Goal: Information Seeking & Learning: Learn about a topic

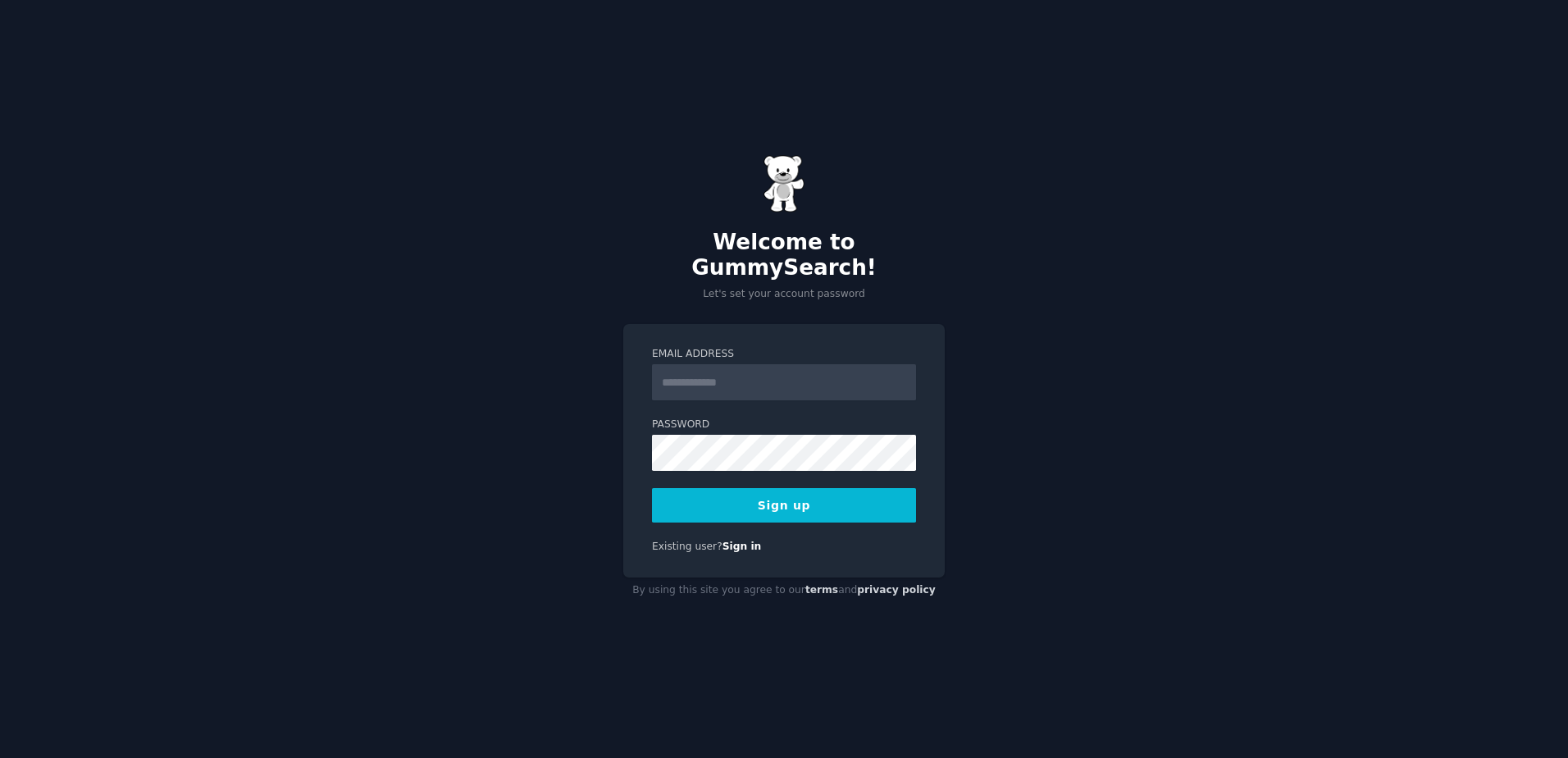
click at [764, 364] on input "Email Address" at bounding box center [784, 382] width 264 height 36
type input "**********"
click at [856, 490] on button "Sign up" at bounding box center [784, 505] width 264 height 34
click at [798, 494] on div "Sign up" at bounding box center [784, 505] width 264 height 34
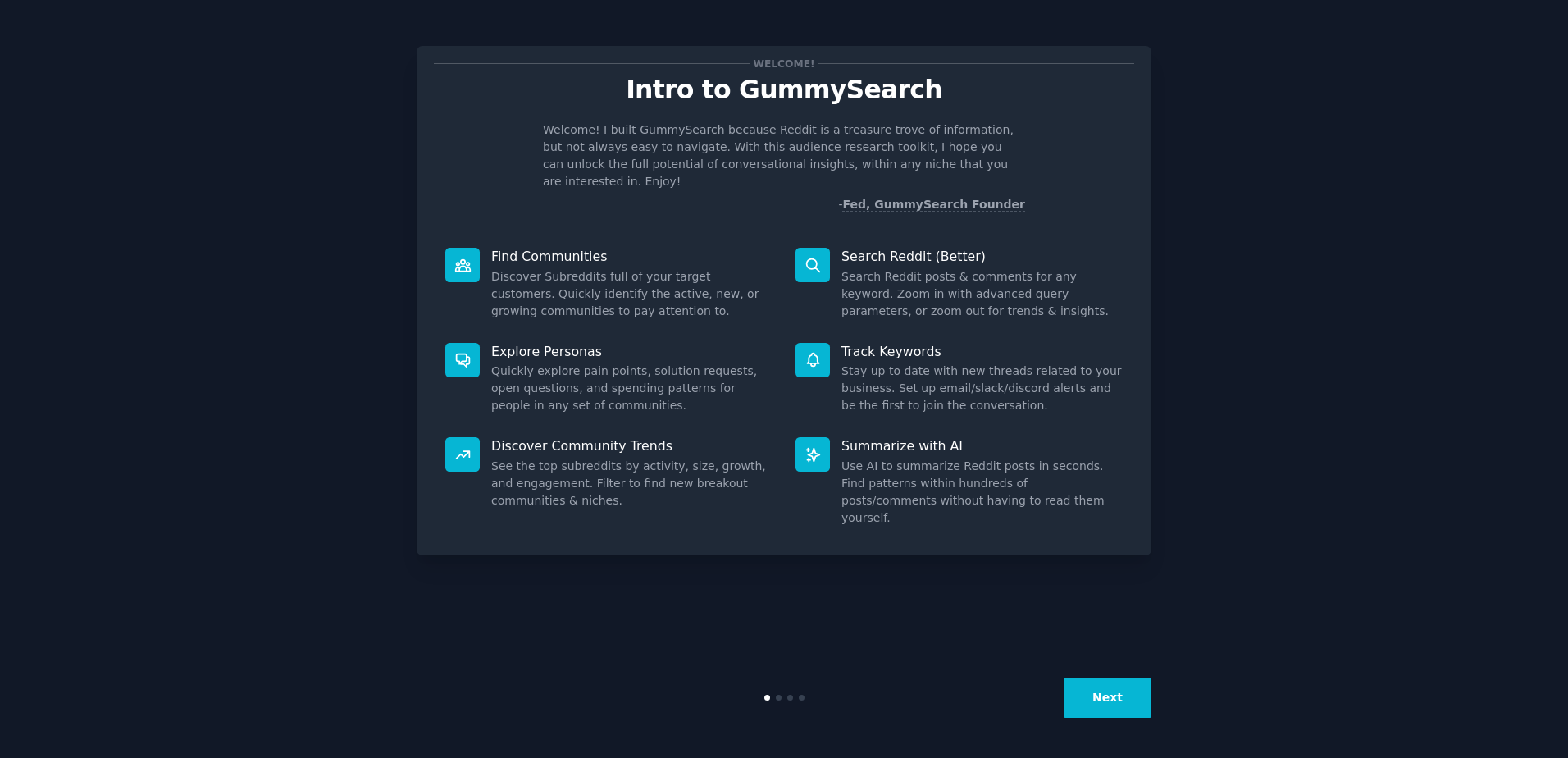
click at [1108, 688] on button "Next" at bounding box center [1108, 698] width 88 height 40
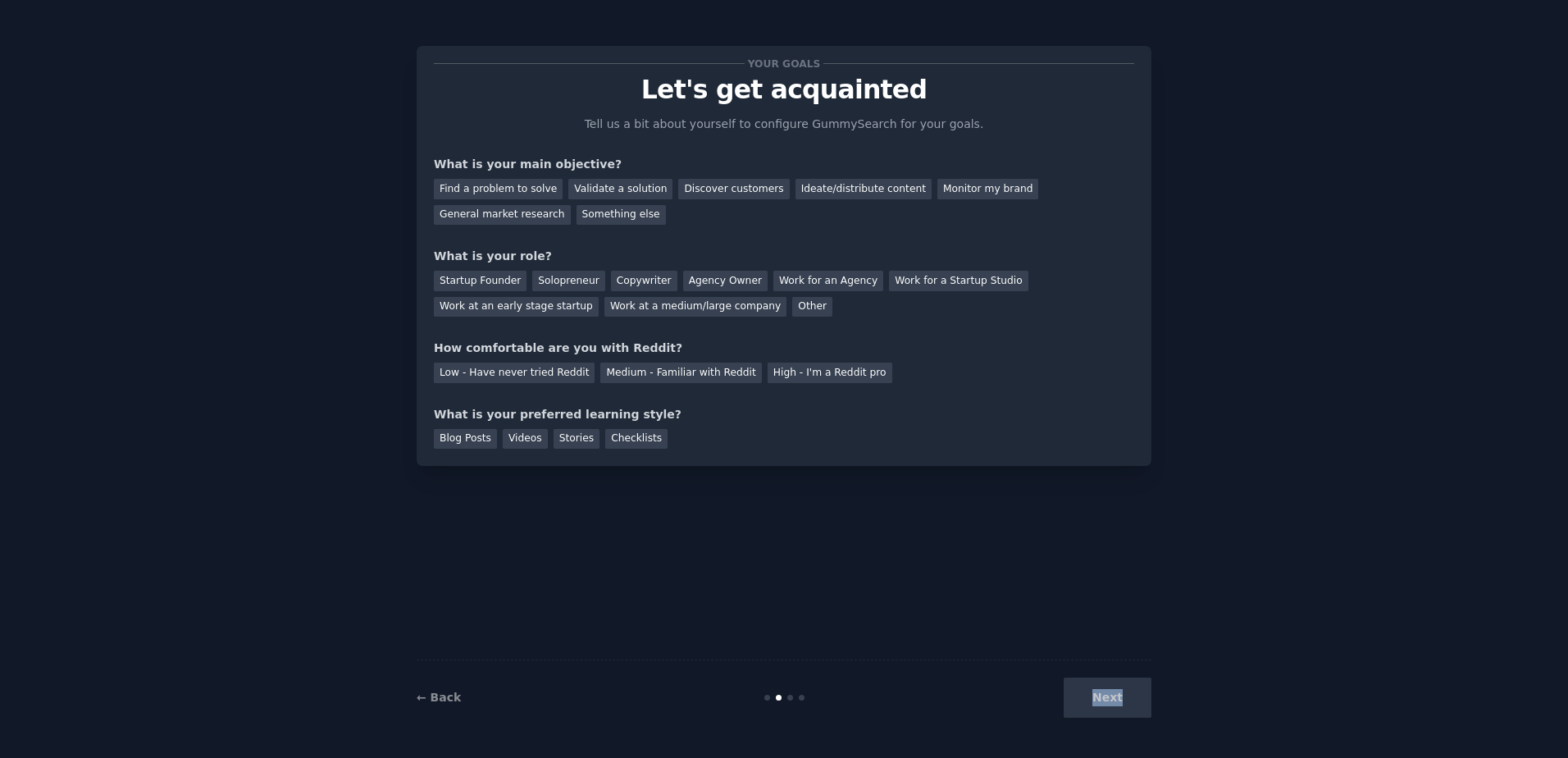
click at [1108, 690] on div "Next" at bounding box center [1029, 698] width 245 height 40
click at [1108, 691] on div "Next" at bounding box center [1029, 698] width 245 height 40
click at [430, 693] on link "← Back" at bounding box center [438, 697] width 44 height 13
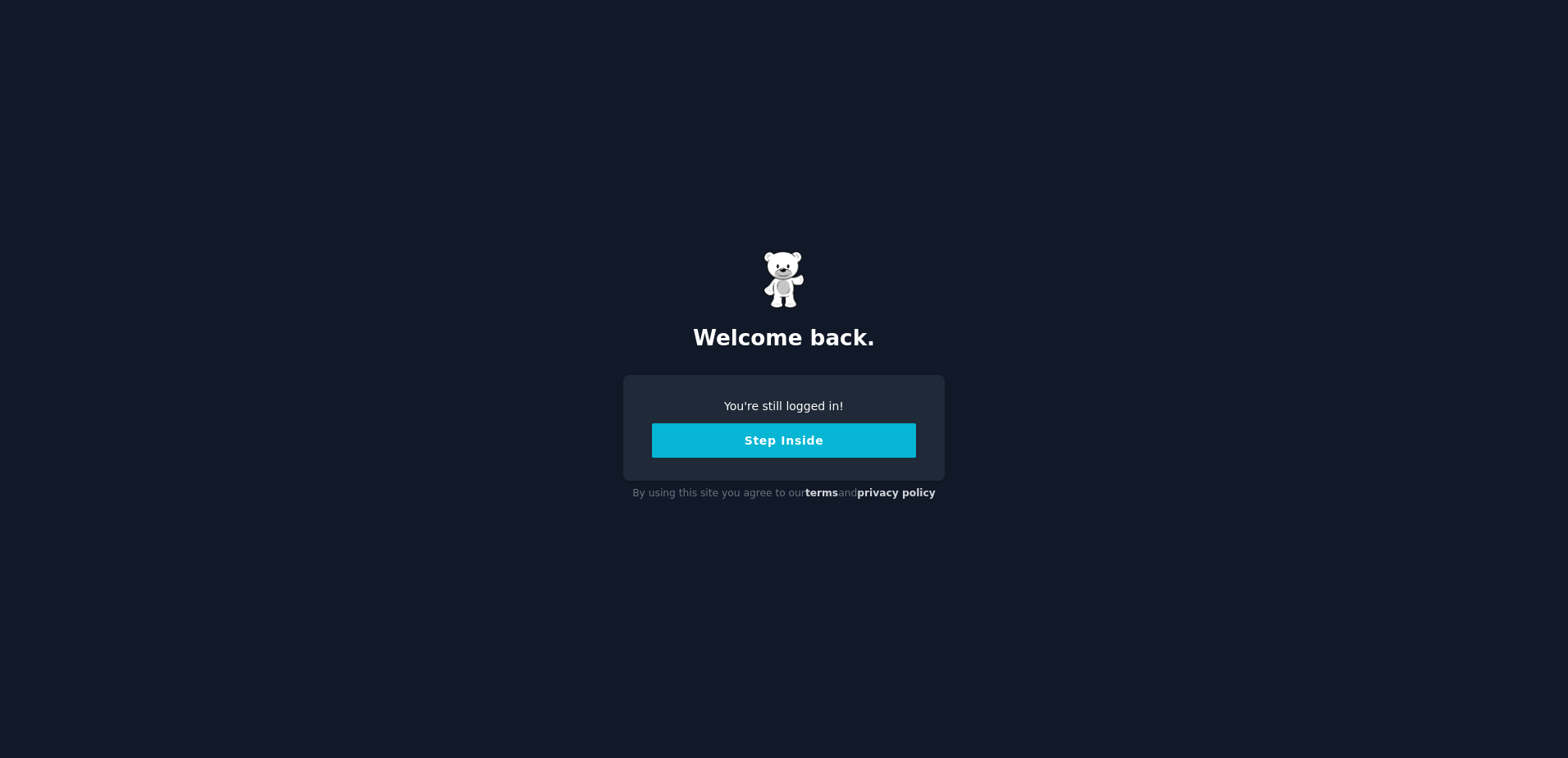
click at [778, 435] on button "Step Inside" at bounding box center [784, 440] width 264 height 34
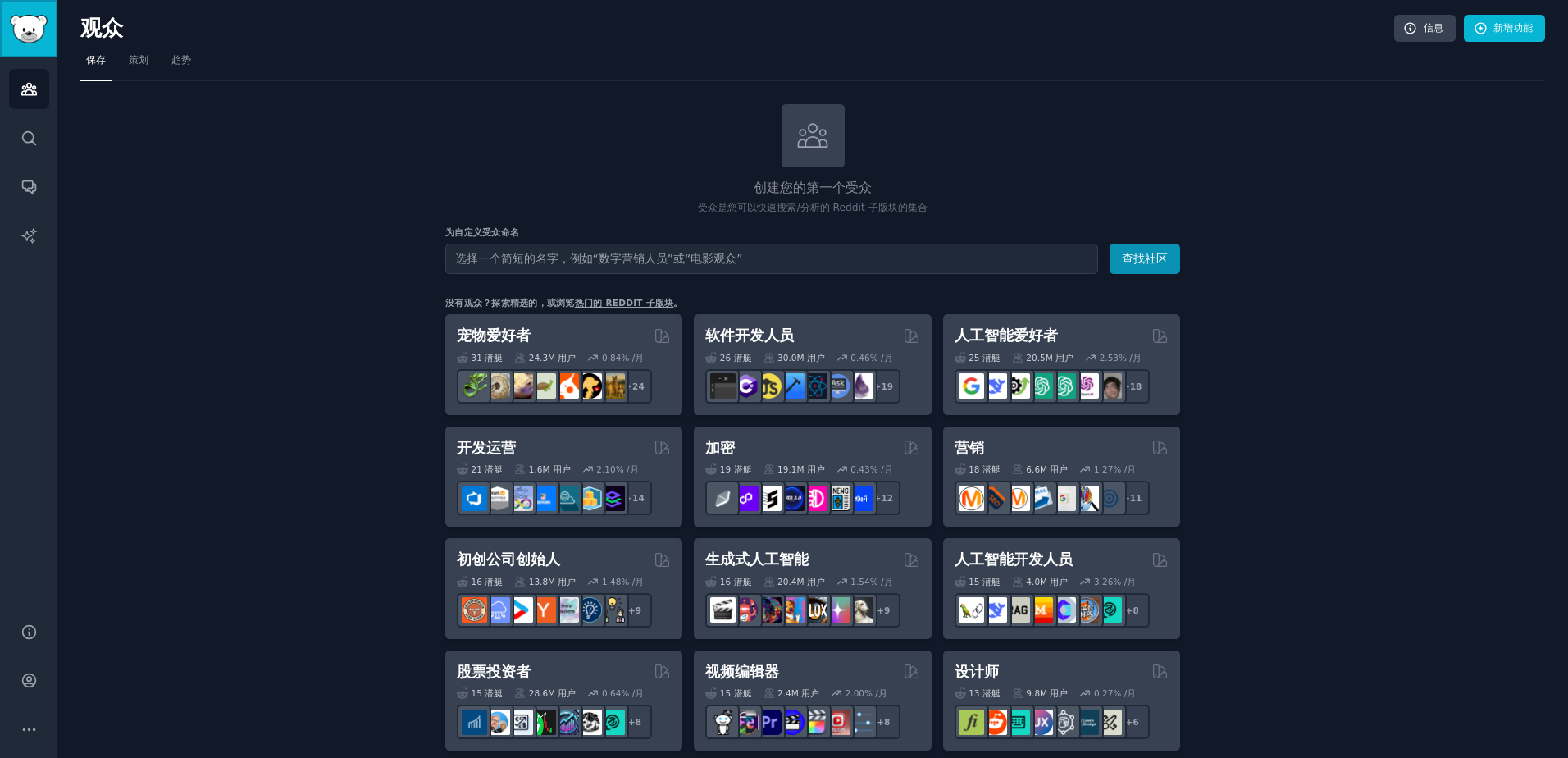
click at [40, 18] on img "侧 栏" at bounding box center [28, 29] width 37 height 29
click at [23, 680] on icon "侧 栏" at bounding box center [29, 680] width 13 height 13
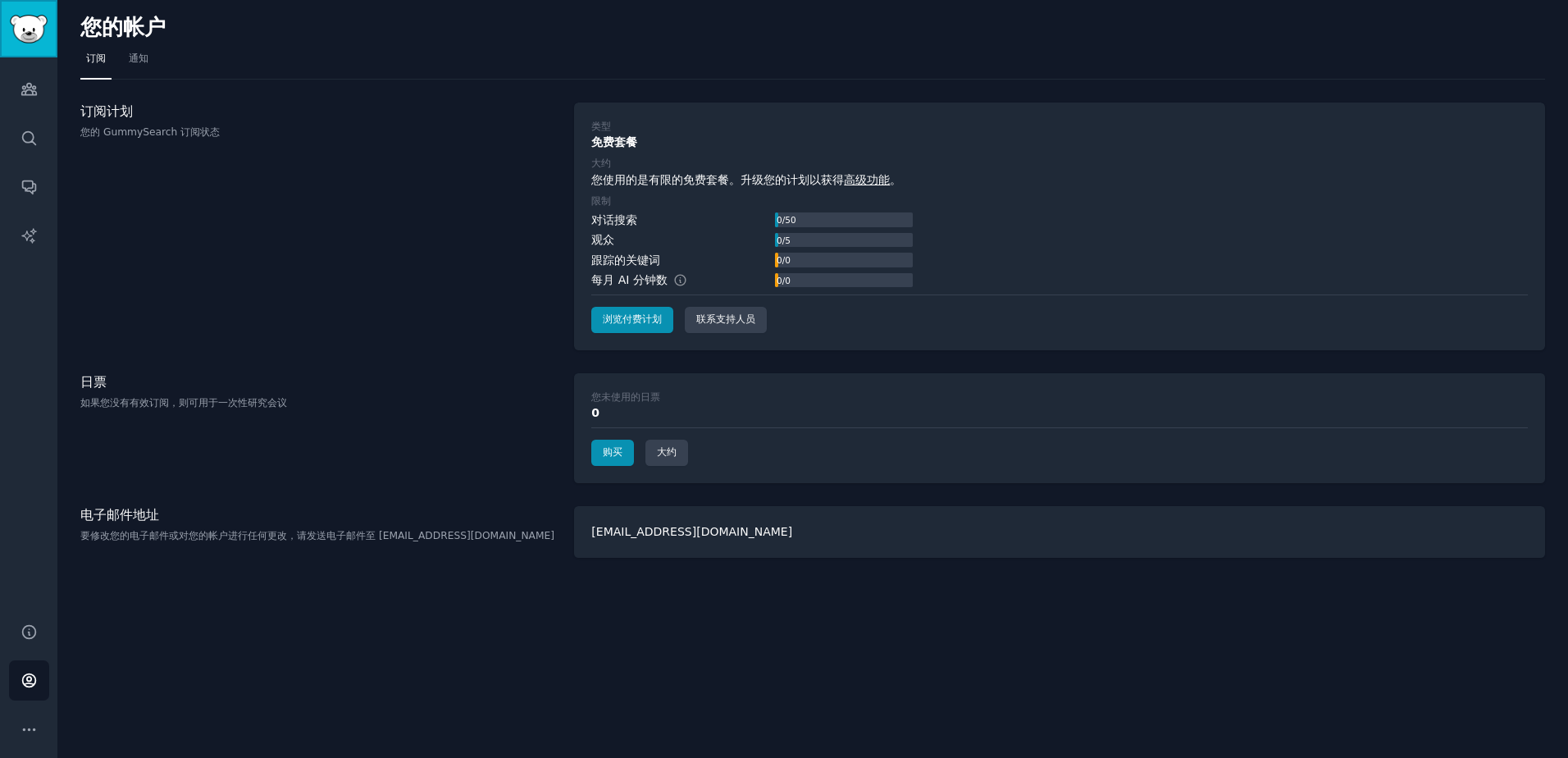
click at [15, 22] on img "侧 栏" at bounding box center [28, 29] width 37 height 29
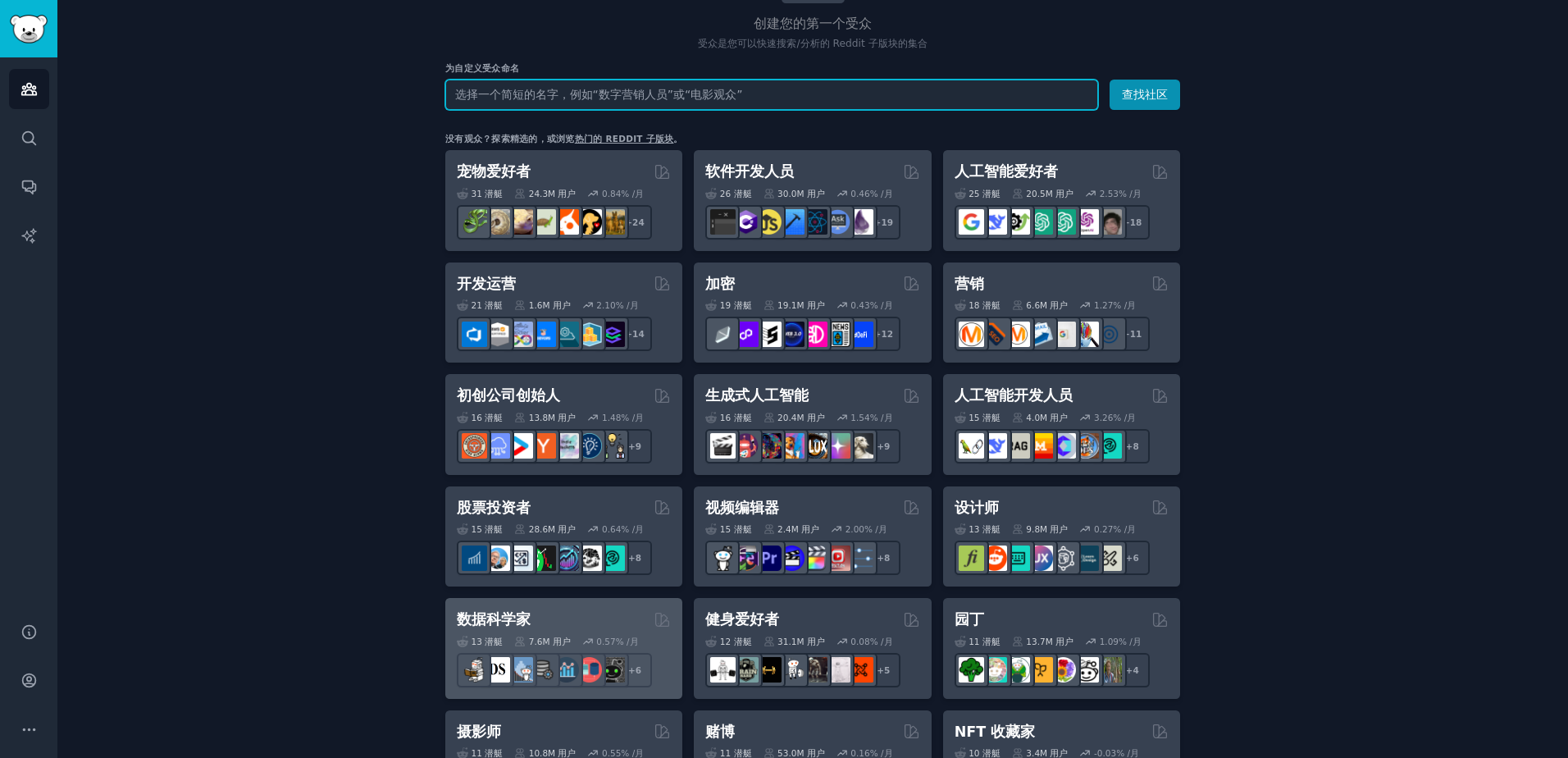
scroll to position [328, 0]
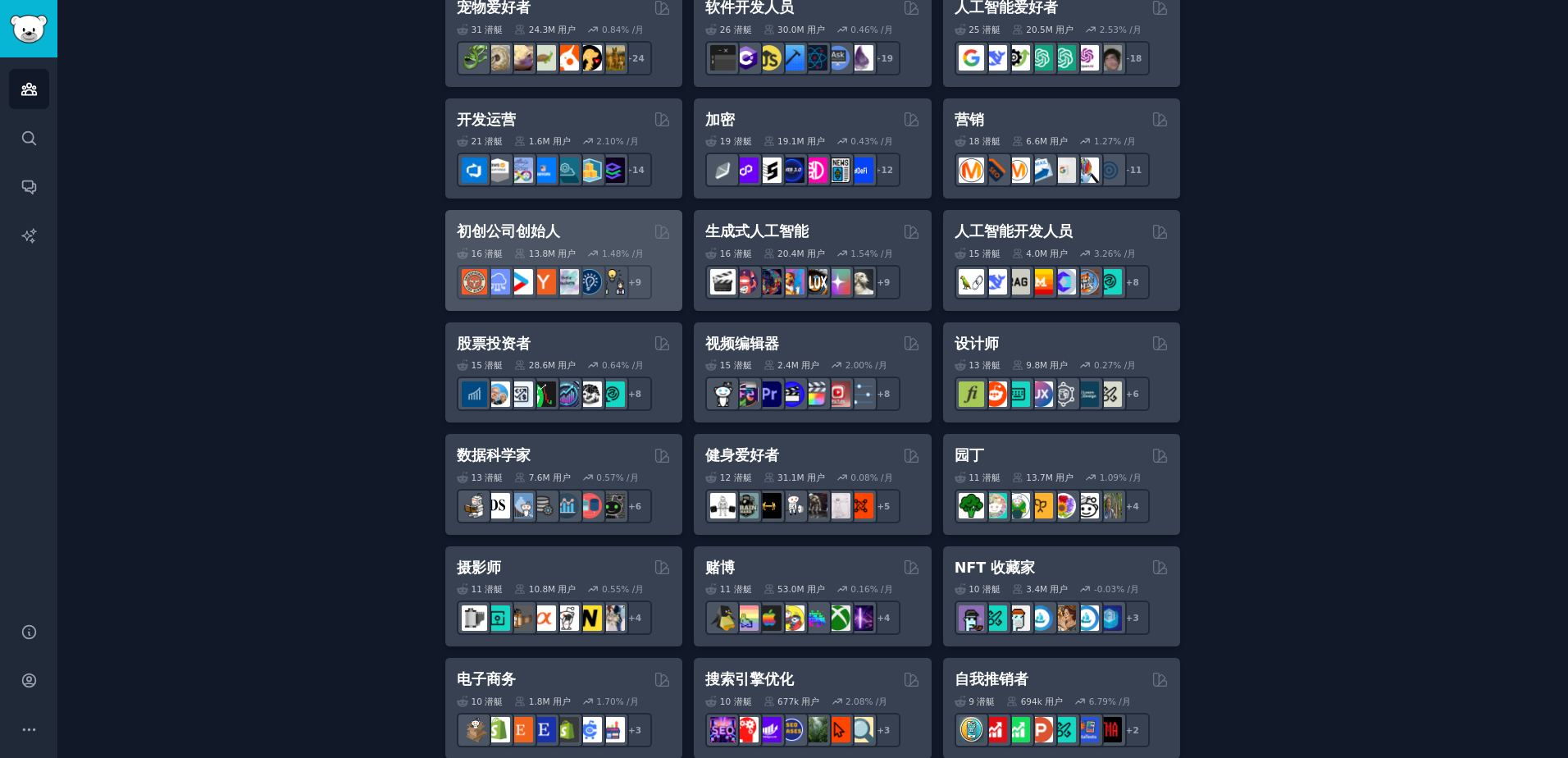
click at [558, 231] on div "初创公司创始人" at bounding box center [564, 231] width 214 height 20
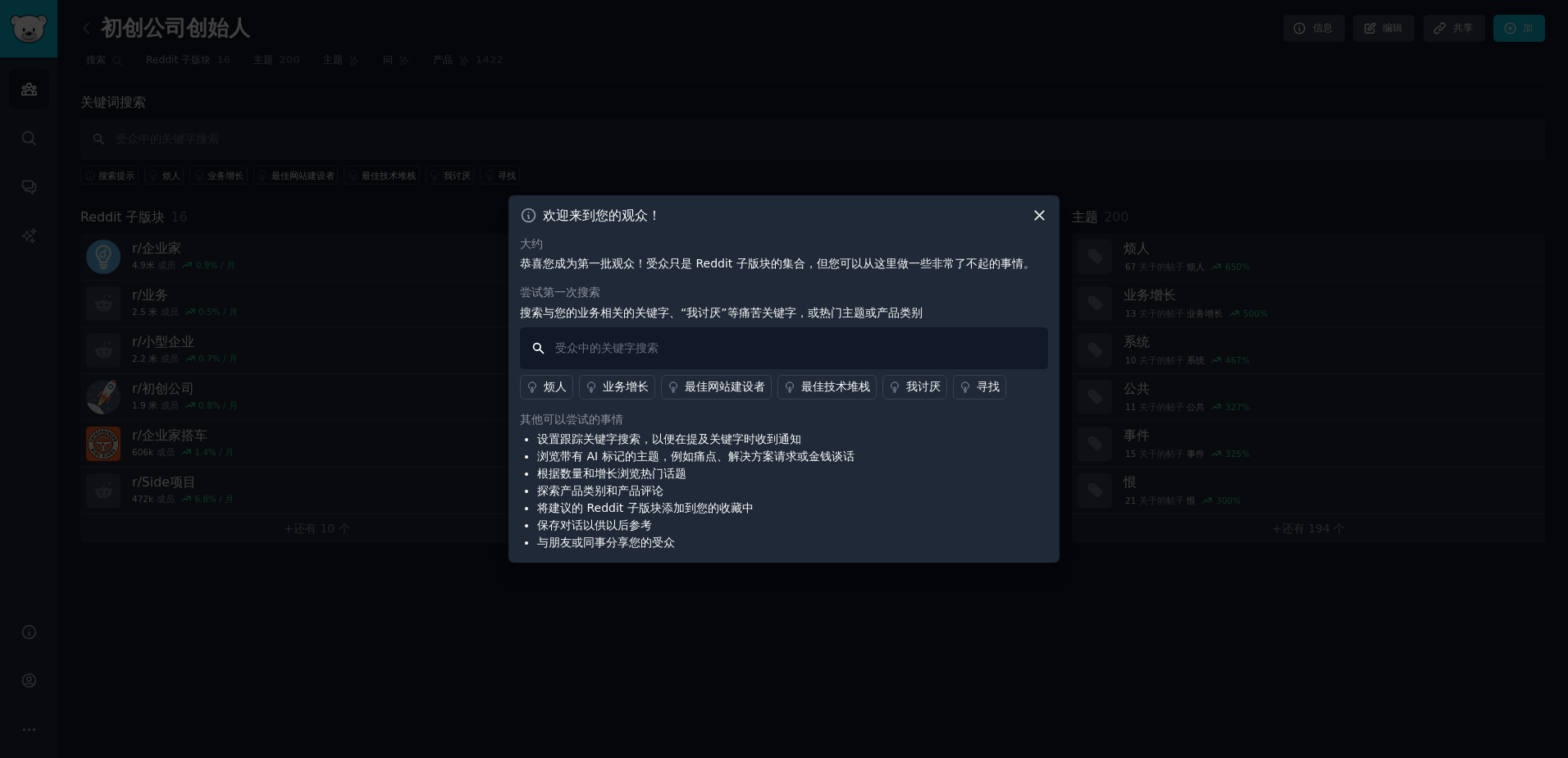
click at [688, 349] on input "text" at bounding box center [784, 348] width 528 height 42
click at [1034, 212] on icon at bounding box center [1040, 215] width 17 height 17
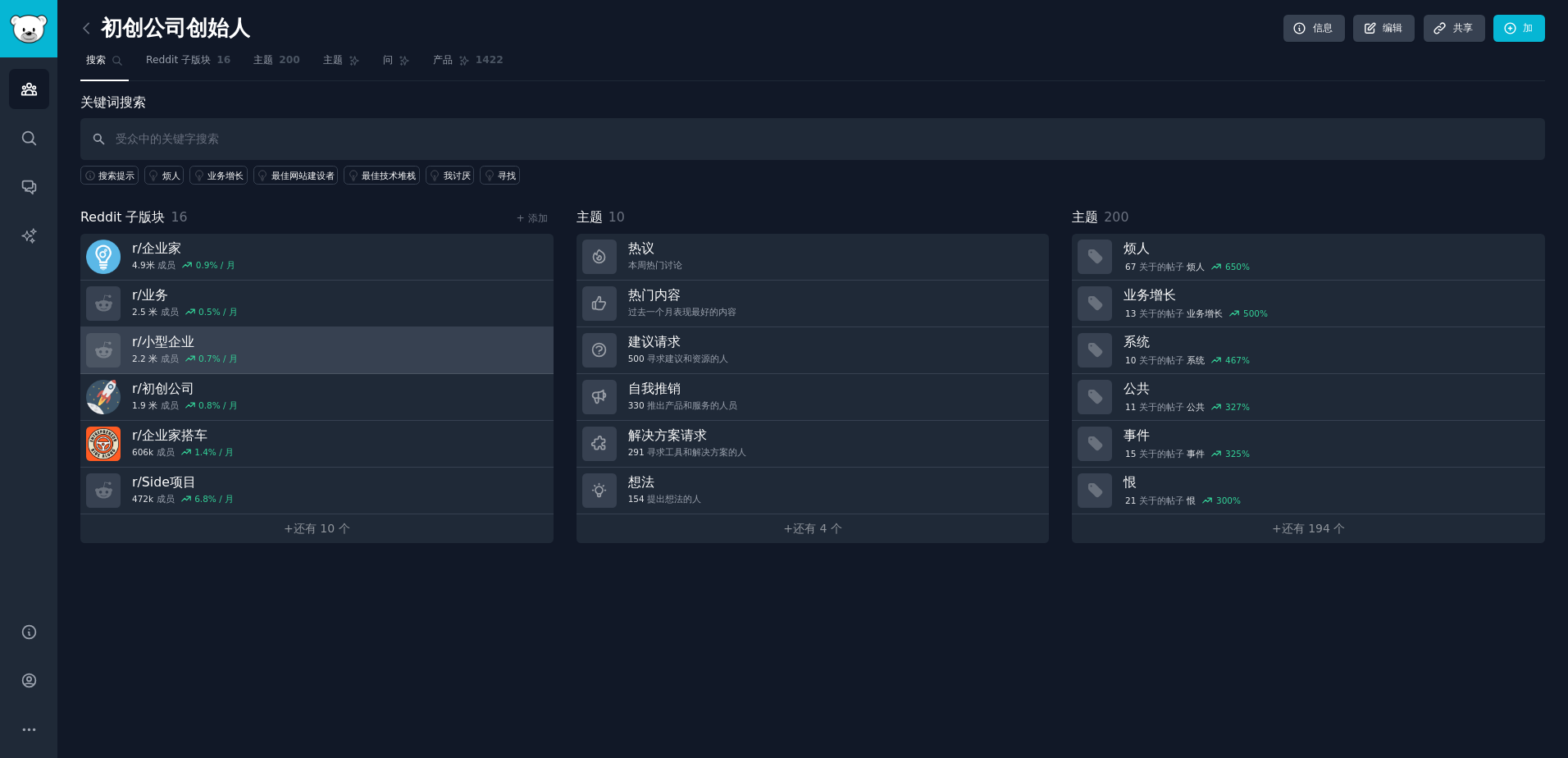
click at [285, 351] on link "r/小型企业 2.2 米 成员 0.7% / 月" at bounding box center [317, 350] width 473 height 47
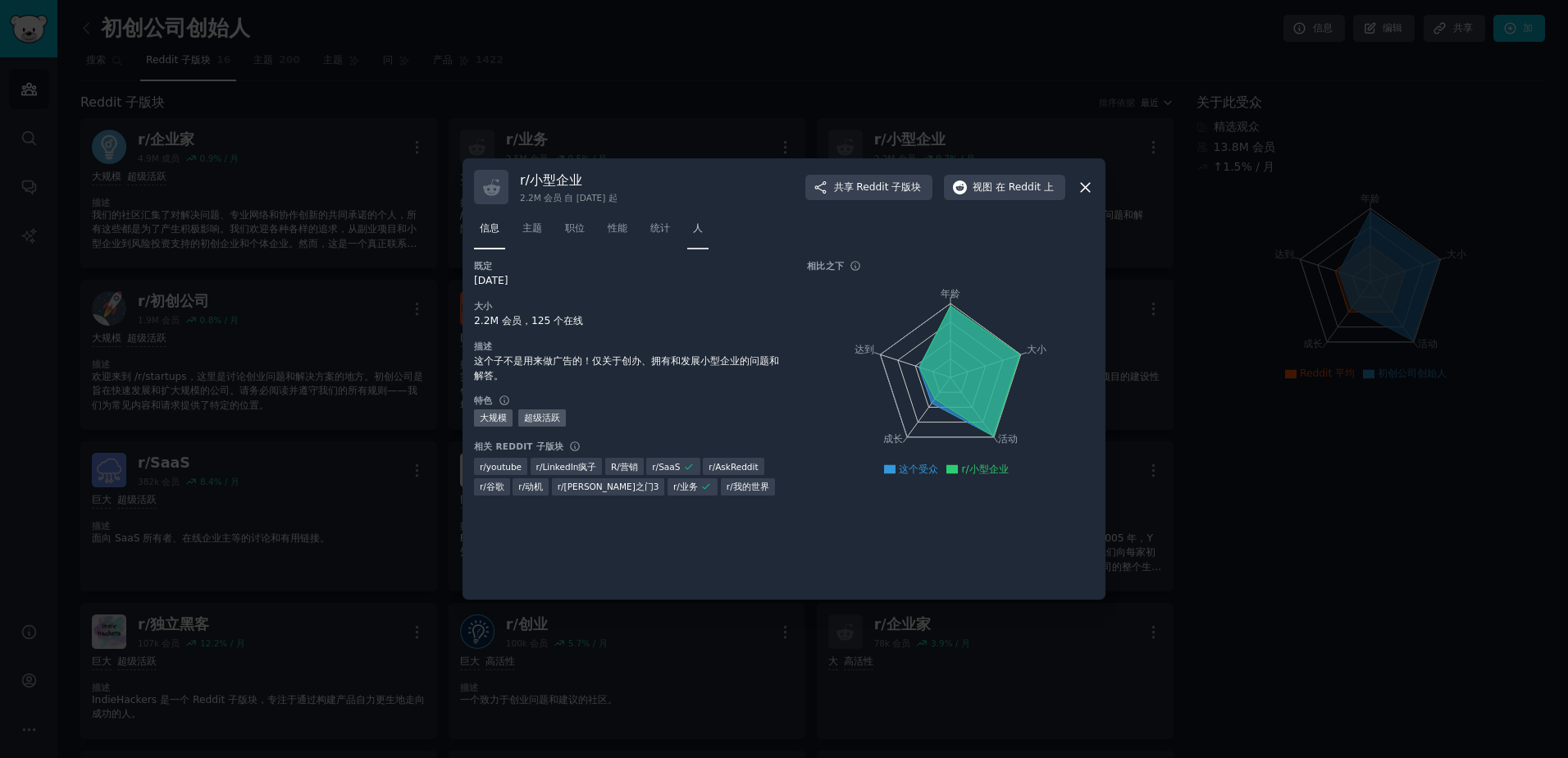
click at [699, 229] on span "人" at bounding box center [698, 228] width 10 height 14
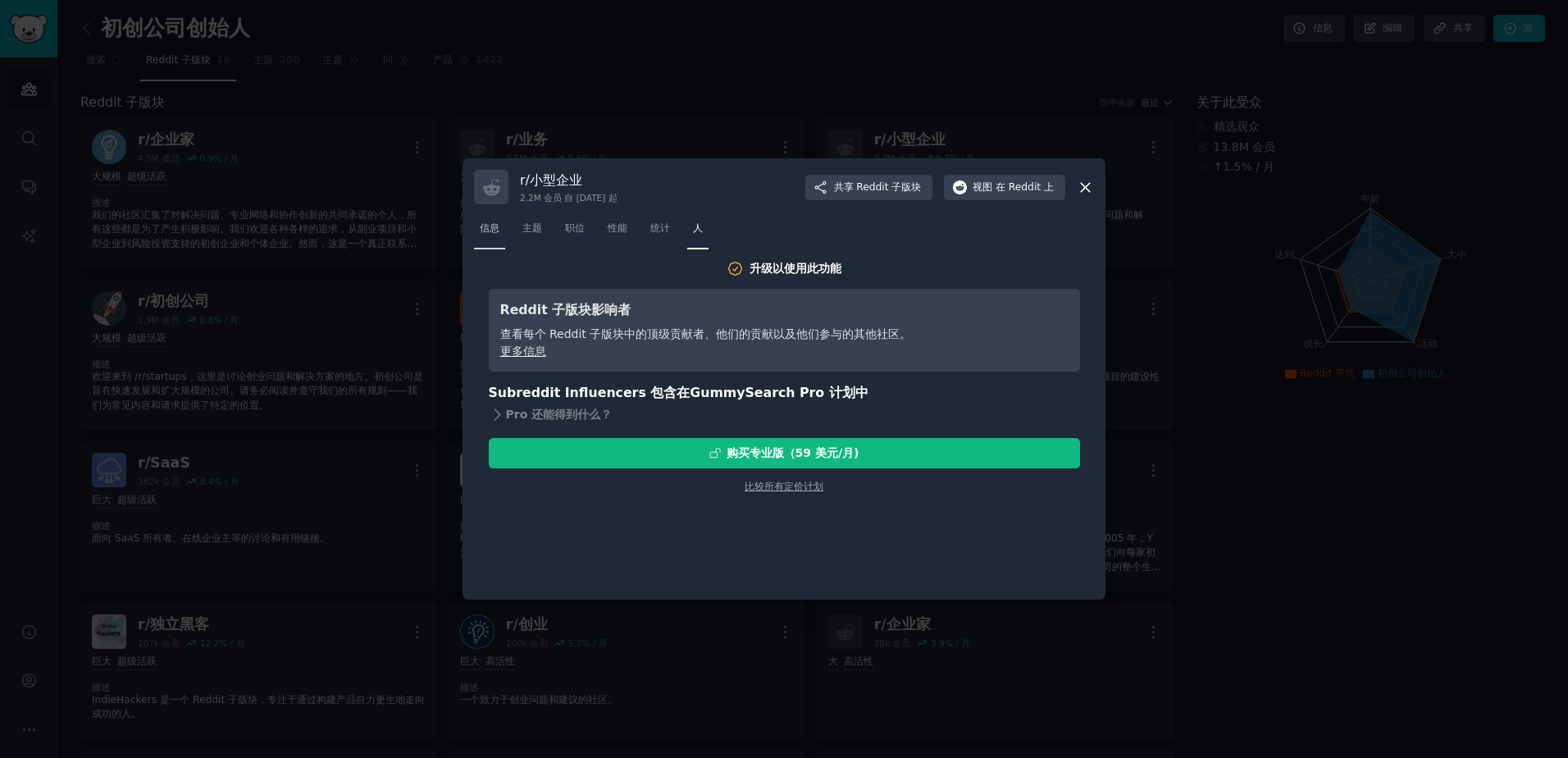
click at [491, 228] on span "信息" at bounding box center [489, 228] width 20 height 14
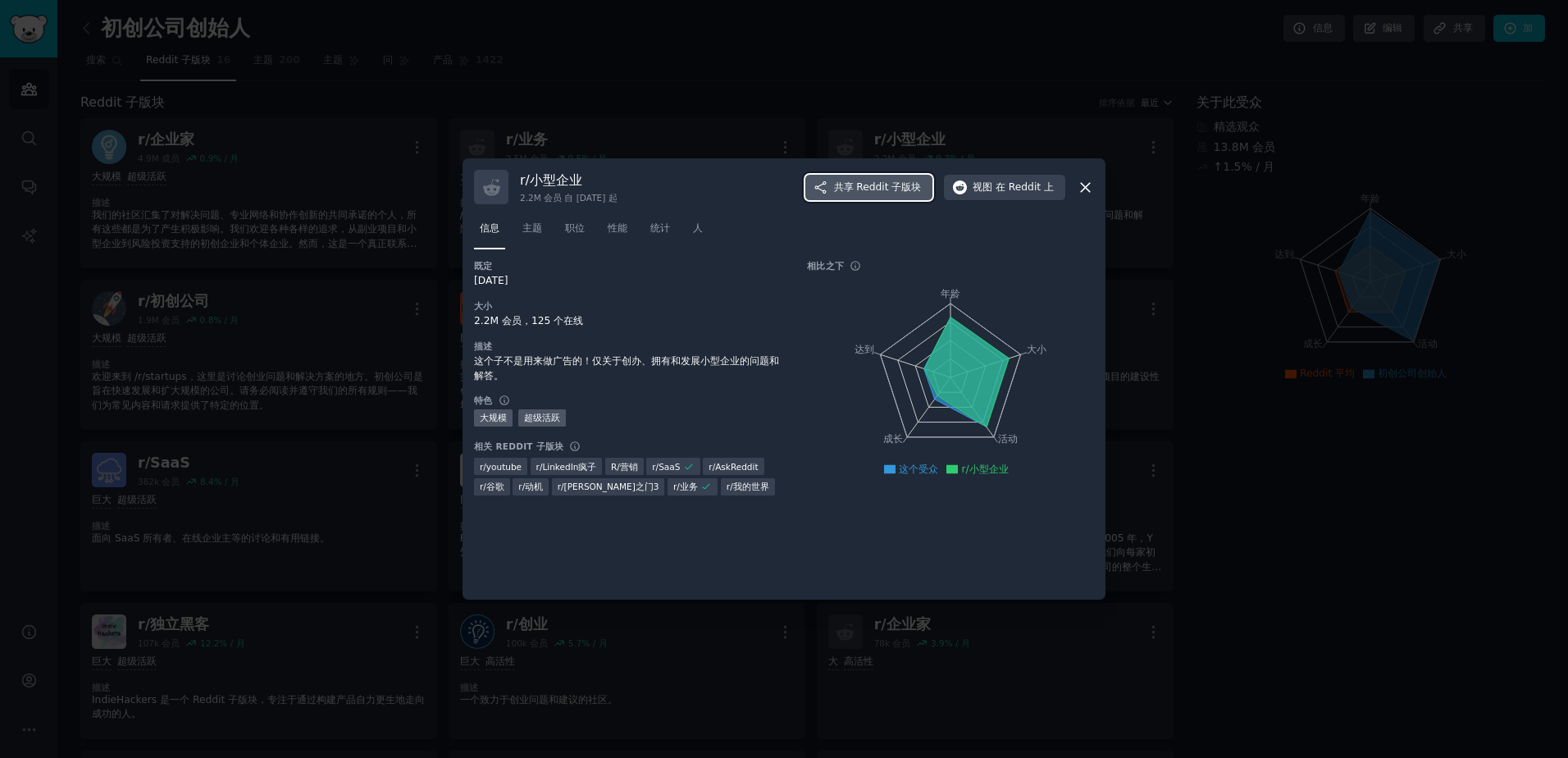
click at [857, 185] on span "共享 Reddit 子版块" at bounding box center [878, 187] width 88 height 14
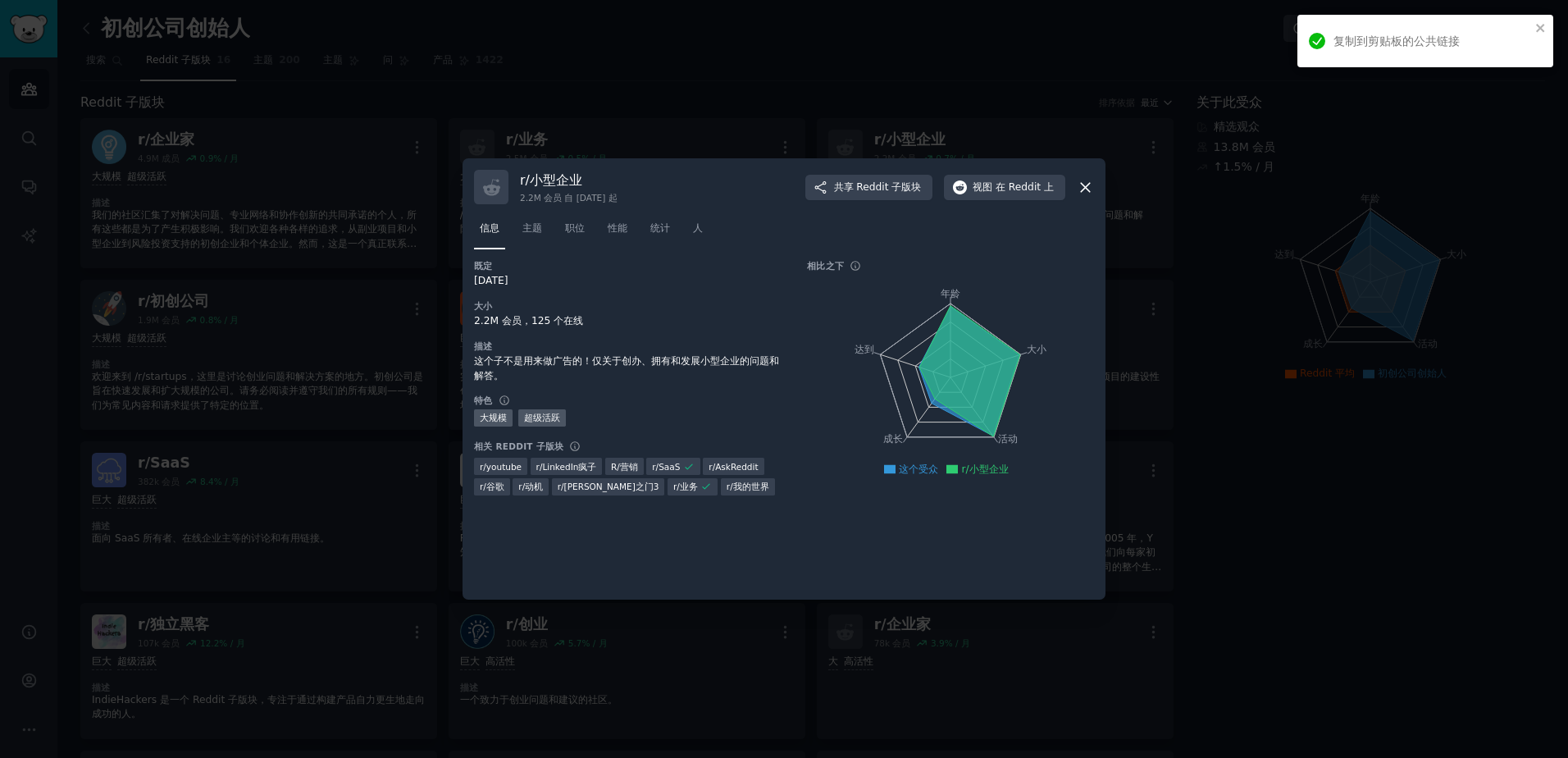
click at [1082, 184] on icon at bounding box center [1085, 187] width 9 height 9
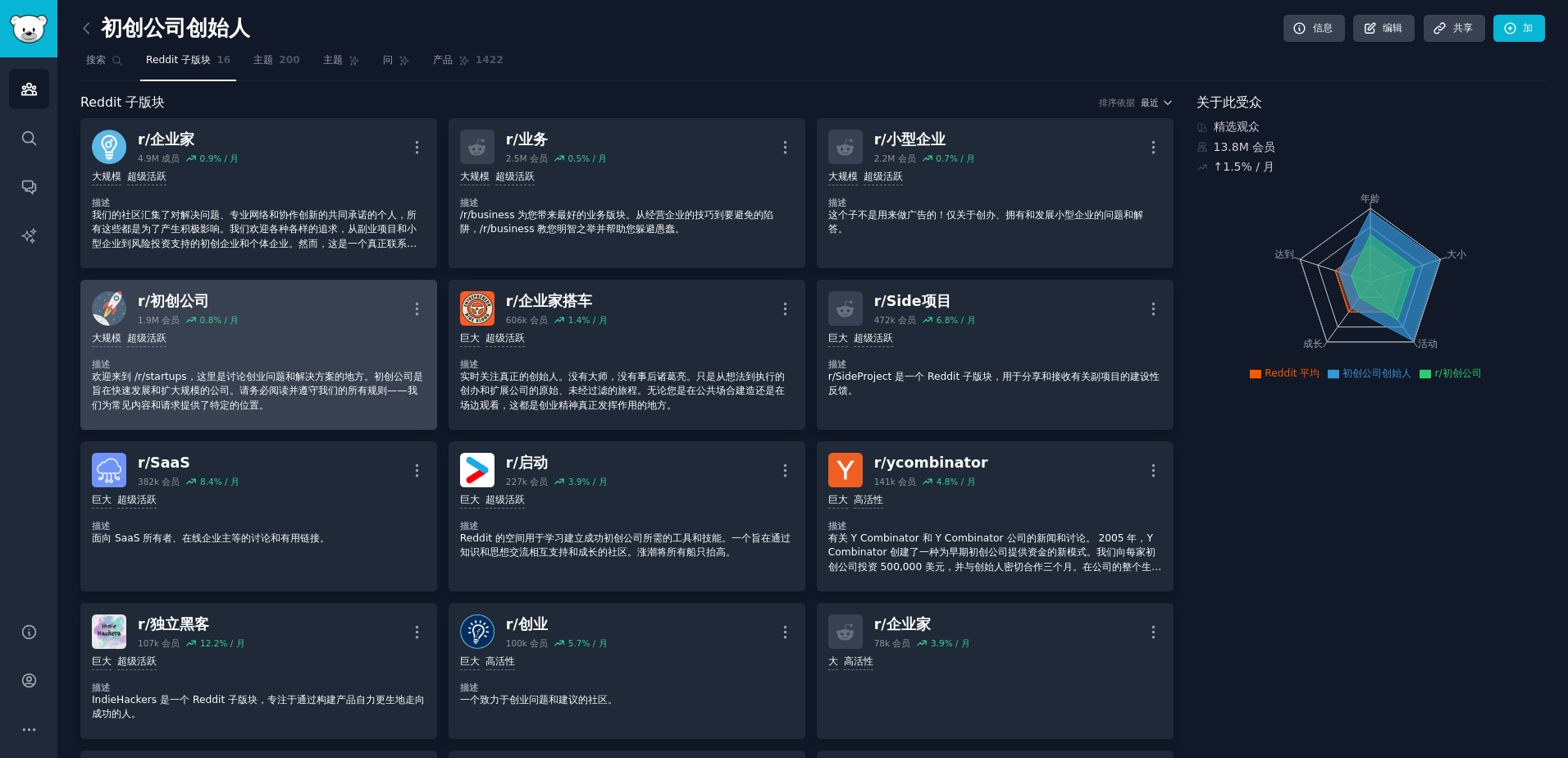
click at [350, 335] on div "大规模 超级活跃" at bounding box center [258, 339] width 334 height 15
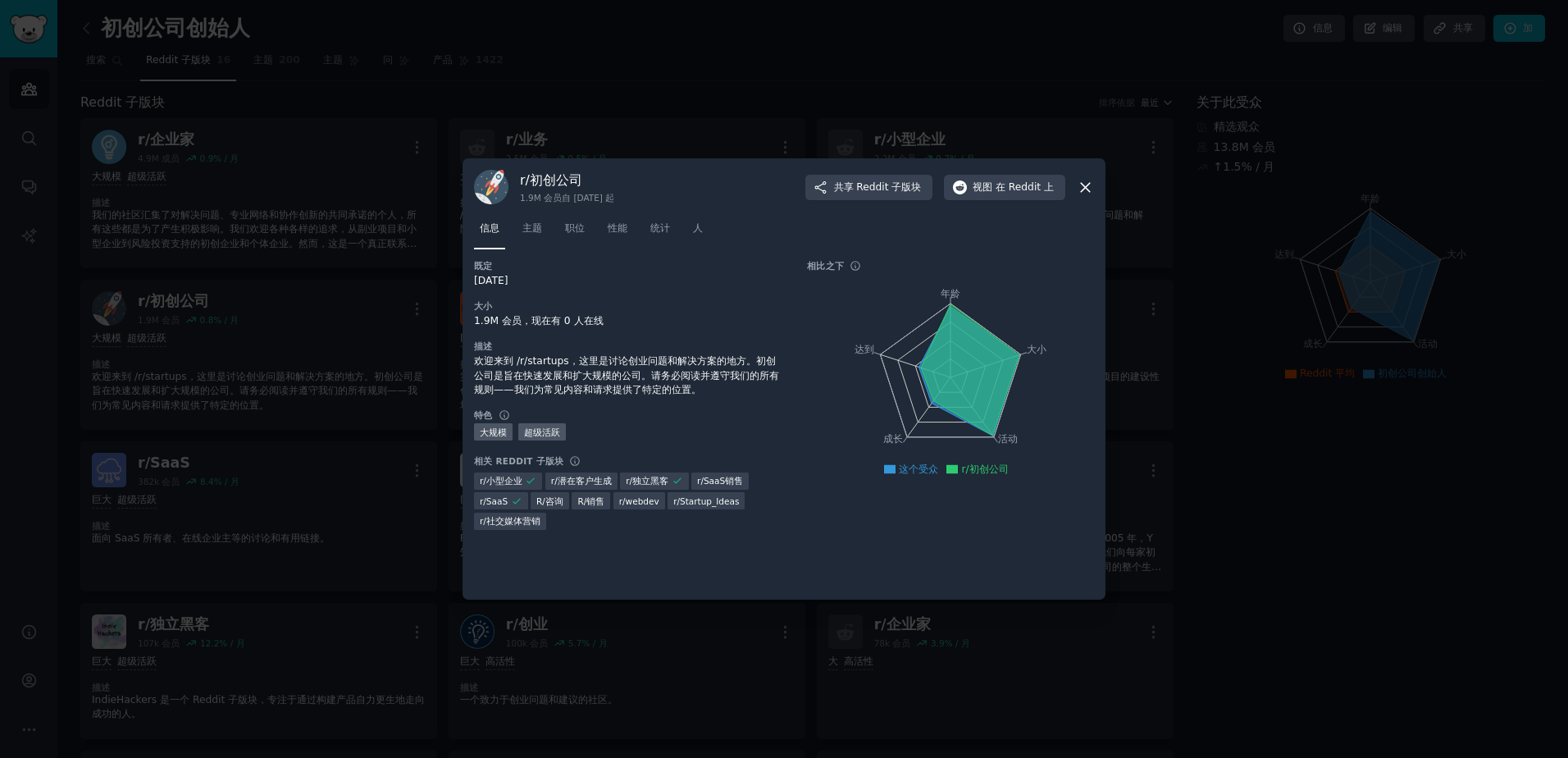
click at [1080, 183] on icon at bounding box center [1086, 188] width 17 height 17
